Goal: Transaction & Acquisition: Subscribe to service/newsletter

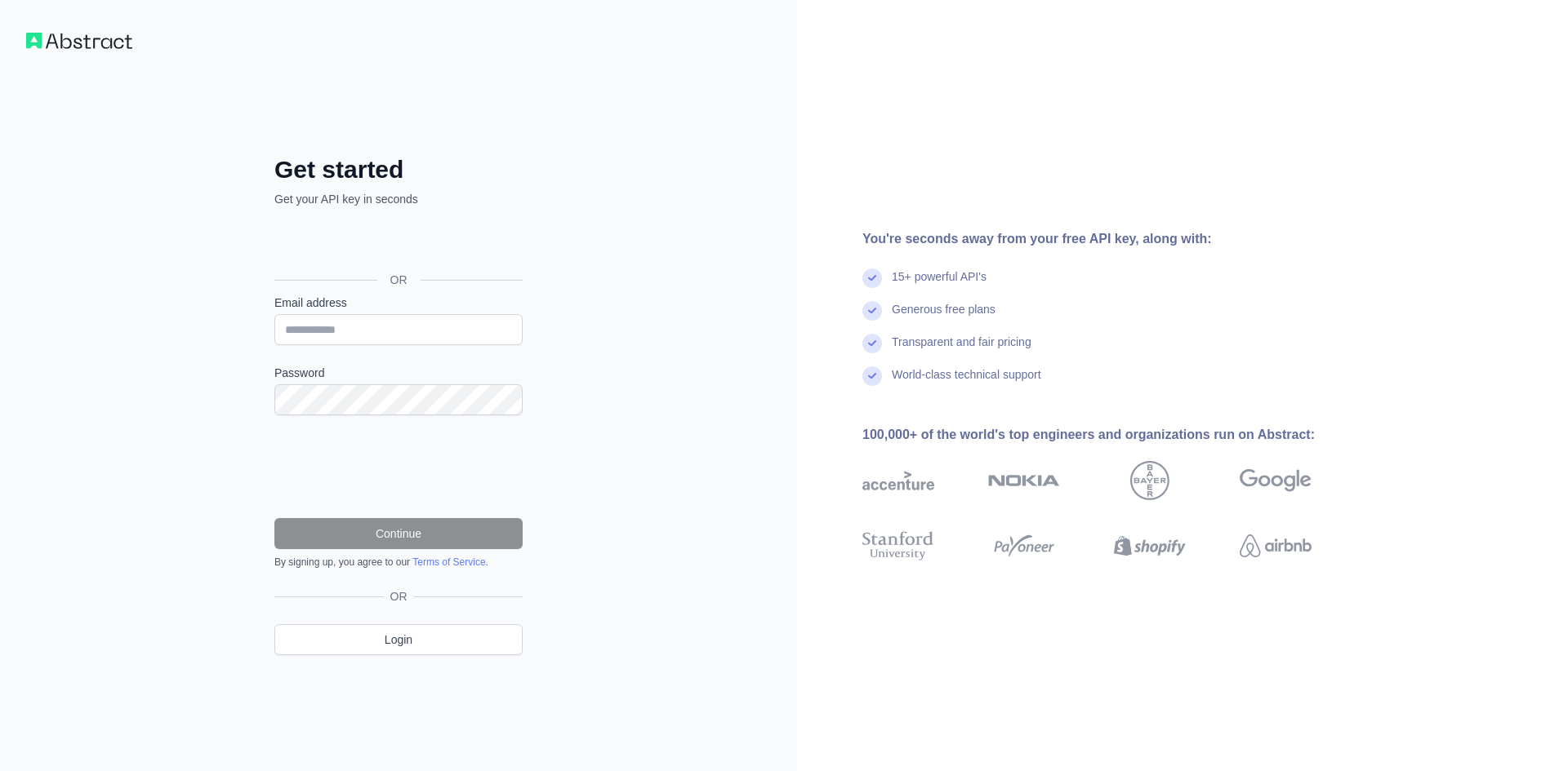
drag, startPoint x: 0, startPoint y: 0, endPoint x: 443, endPoint y: 222, distance: 495.5
click at [443, 222] on div "OR" at bounding box center [398, 254] width 248 height 81
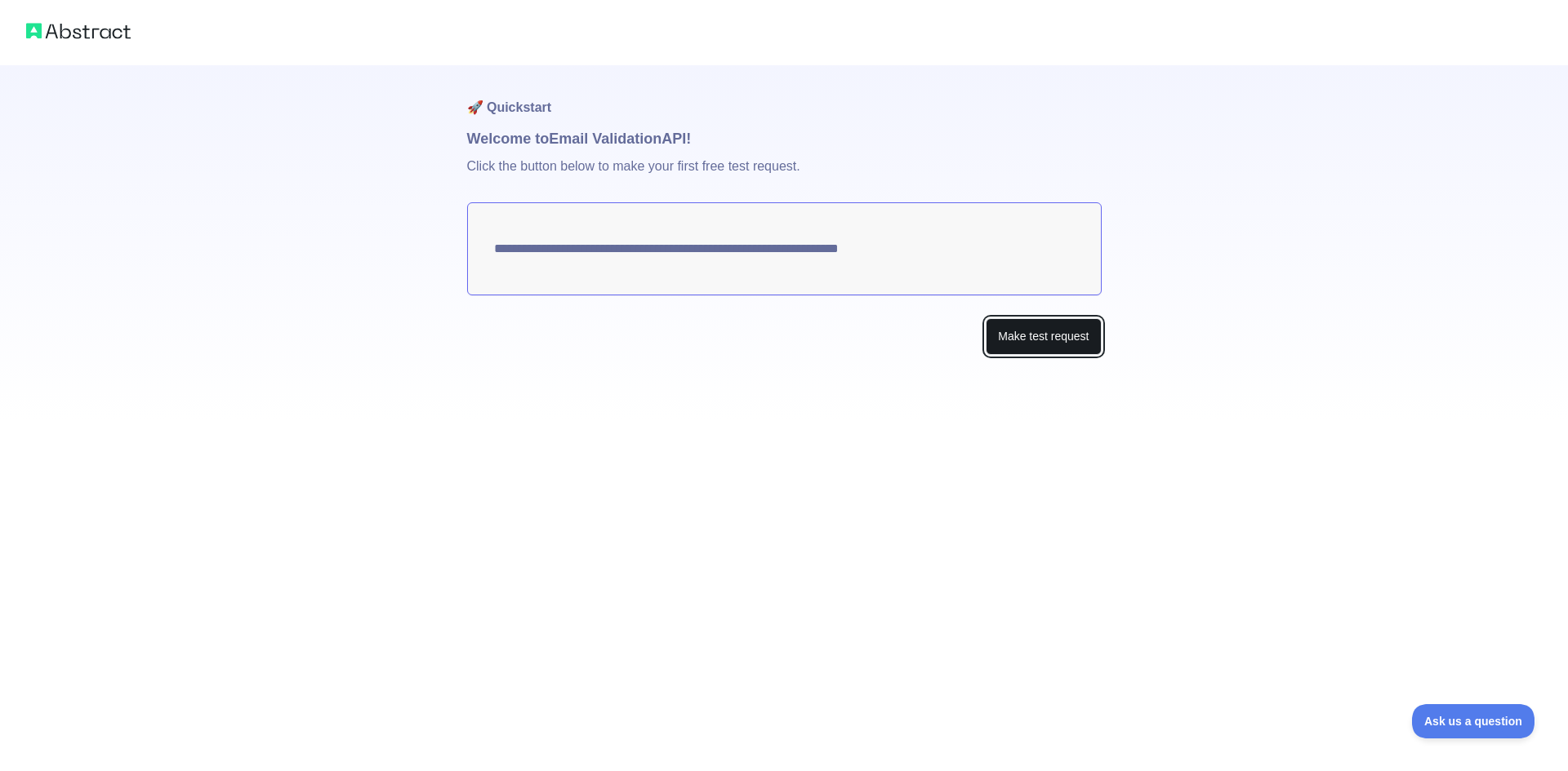
click at [1034, 324] on button "Make test request" at bounding box center [1043, 336] width 115 height 36
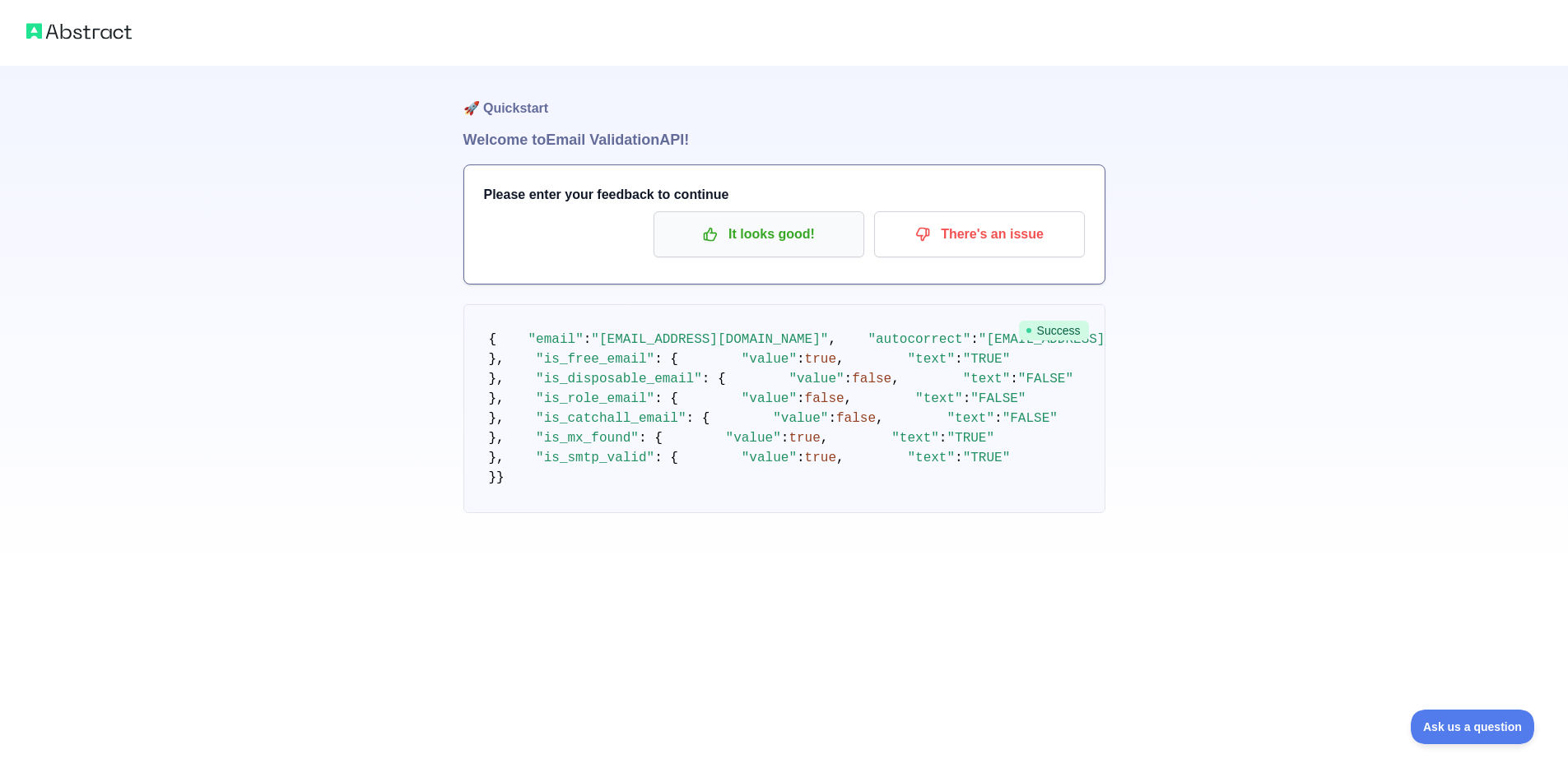
click at [651, 261] on div "Please enter your feedback to continue It looks good! There's an issue" at bounding box center [784, 225] width 640 height 118
click at [720, 234] on p "It looks good!" at bounding box center [759, 235] width 186 height 28
